Goal: Navigation & Orientation: Find specific page/section

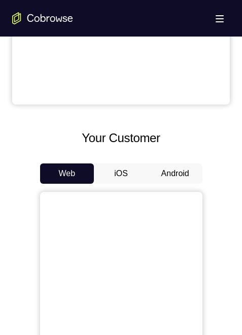
click at [176, 173] on button "Android" at bounding box center [175, 173] width 54 height 20
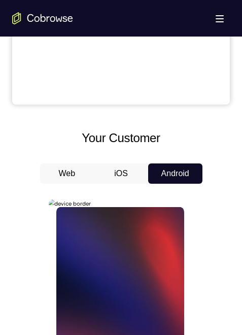
scroll to position [0, 0]
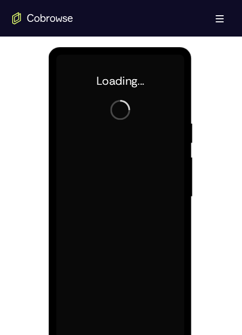
scroll to position [558, 0]
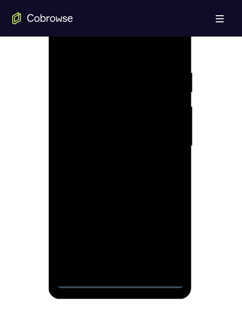
click at [120, 281] on div at bounding box center [120, 146] width 128 height 284
click at [162, 237] on div at bounding box center [120, 146] width 128 height 284
click at [100, 43] on div at bounding box center [120, 146] width 128 height 284
click at [166, 142] on div at bounding box center [120, 146] width 128 height 284
click at [110, 265] on div at bounding box center [120, 146] width 128 height 284
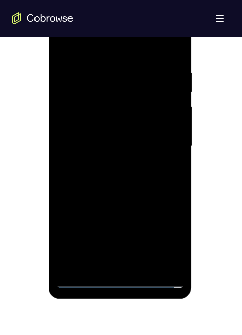
click at [122, 134] on div at bounding box center [120, 146] width 128 height 284
click at [117, 124] on div at bounding box center [120, 146] width 128 height 284
click at [100, 124] on div at bounding box center [120, 146] width 128 height 284
click at [120, 147] on div at bounding box center [120, 146] width 128 height 284
click at [180, 87] on div at bounding box center [120, 146] width 128 height 284
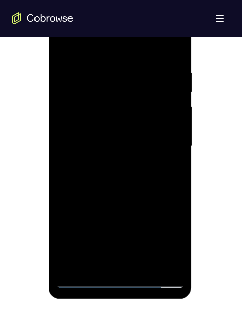
click at [133, 180] on div at bounding box center [120, 146] width 128 height 284
drag, startPoint x: 152, startPoint y: 97, endPoint x: 152, endPoint y: 113, distance: 16.2
click at [152, 97] on div at bounding box center [120, 146] width 128 height 284
click at [143, 265] on div at bounding box center [120, 146] width 128 height 284
click at [118, 202] on div at bounding box center [120, 146] width 128 height 284
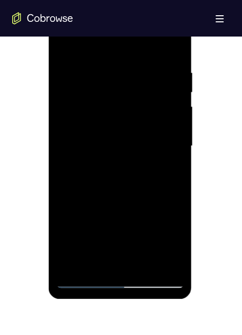
click at [101, 130] on div at bounding box center [120, 146] width 128 height 284
